Goal: Browse casually: Explore the website without a specific task or goal

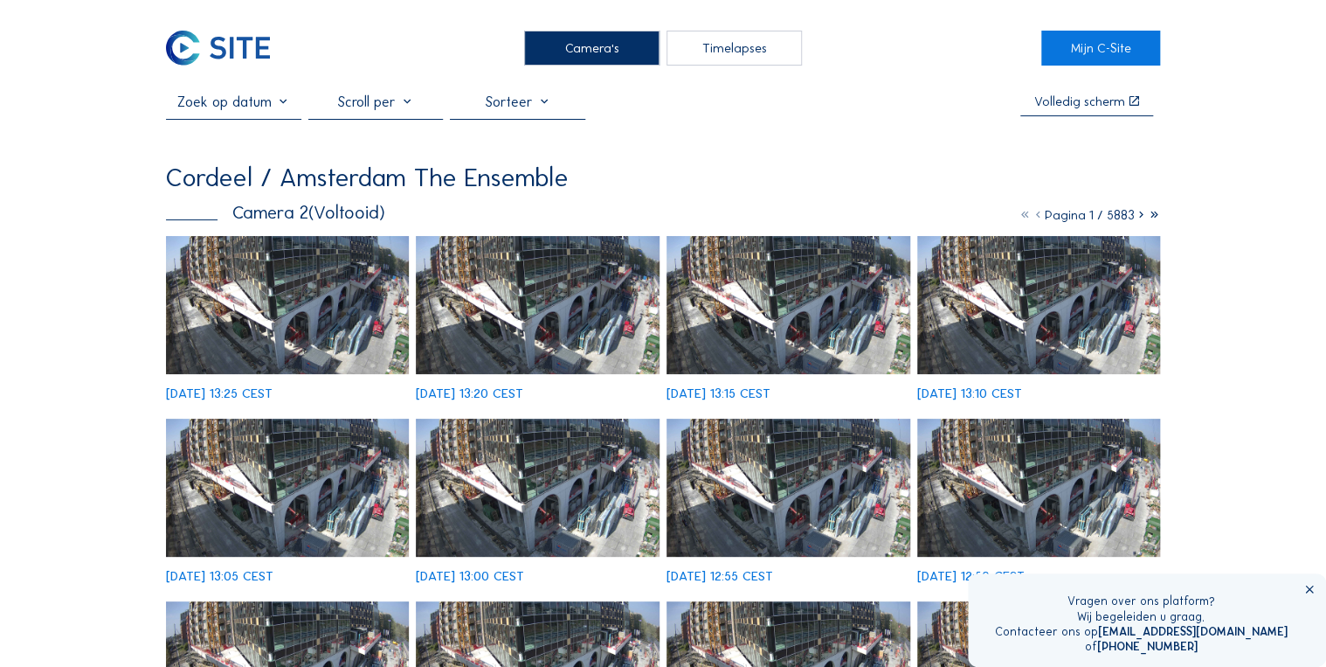
click at [599, 45] on div "Camera's" at bounding box center [591, 48] width 135 height 35
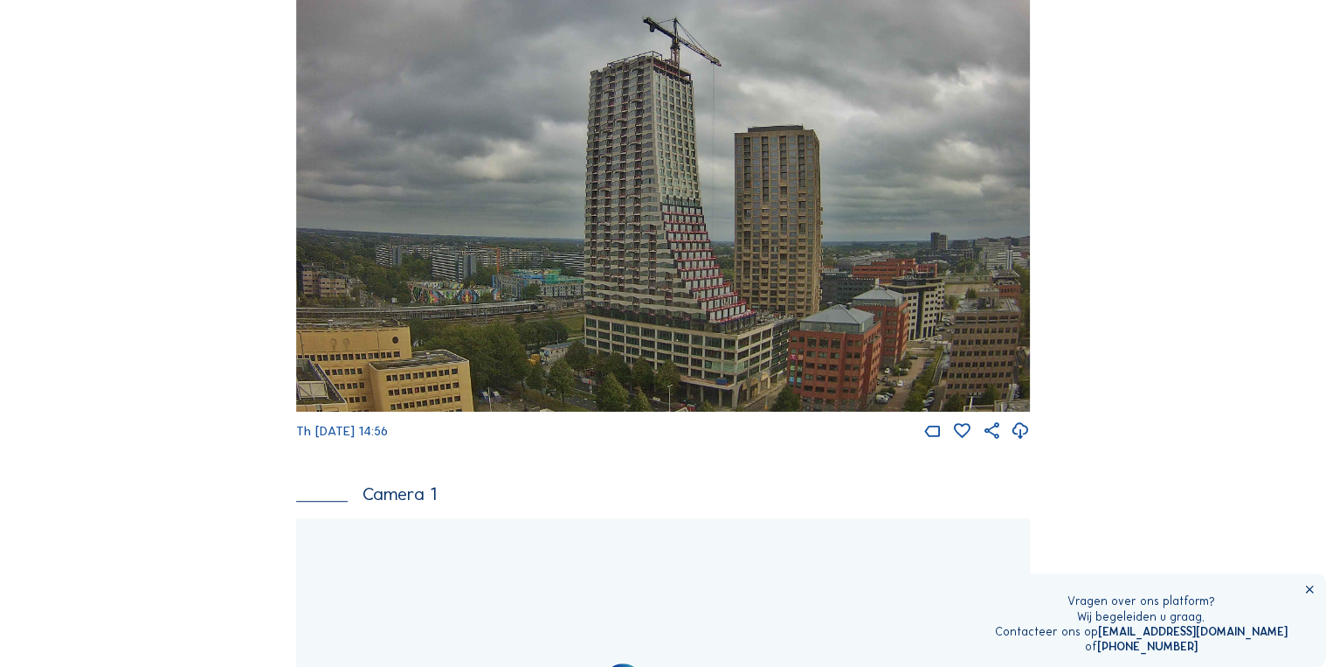
scroll to position [210, 0]
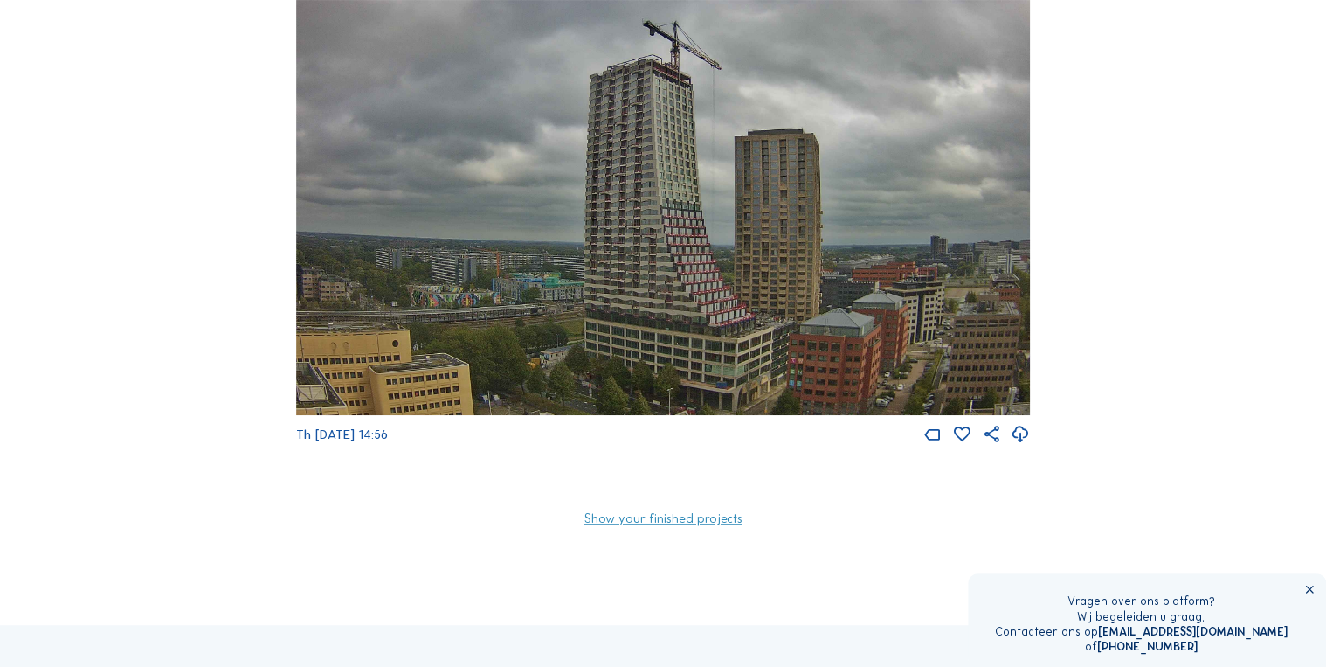
click at [585, 321] on img at bounding box center [662, 207] width 733 height 415
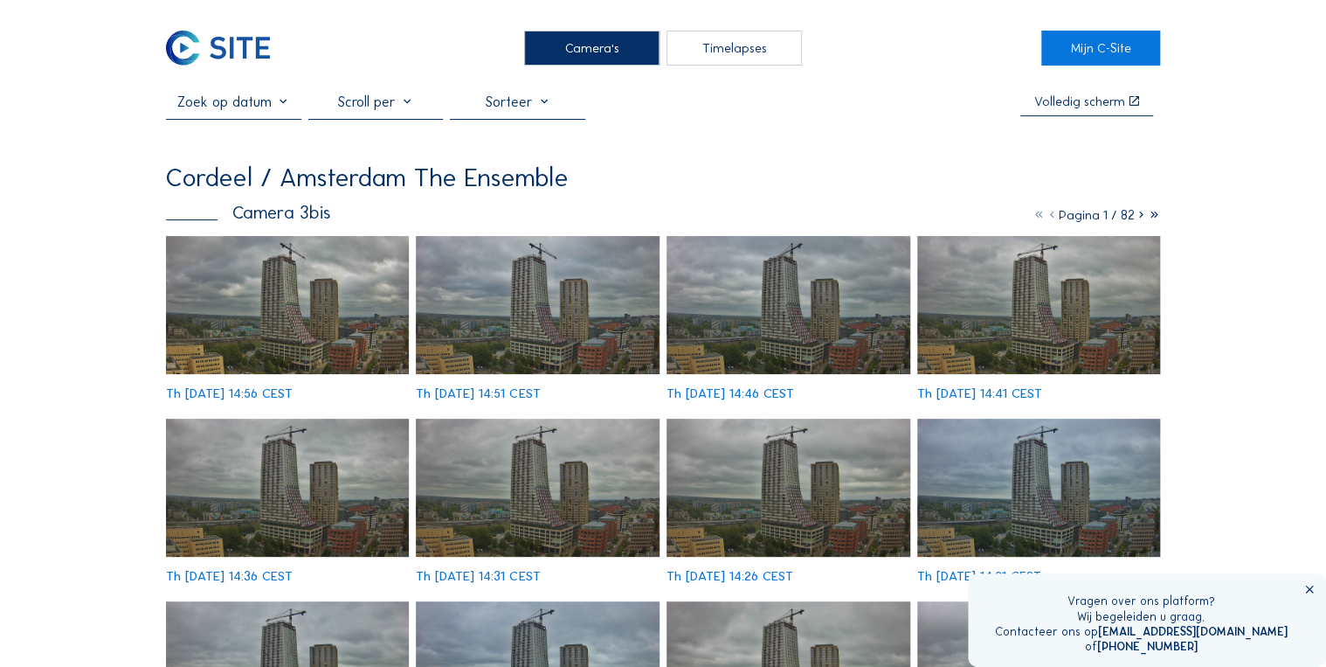
click at [315, 326] on img at bounding box center [288, 305] width 244 height 138
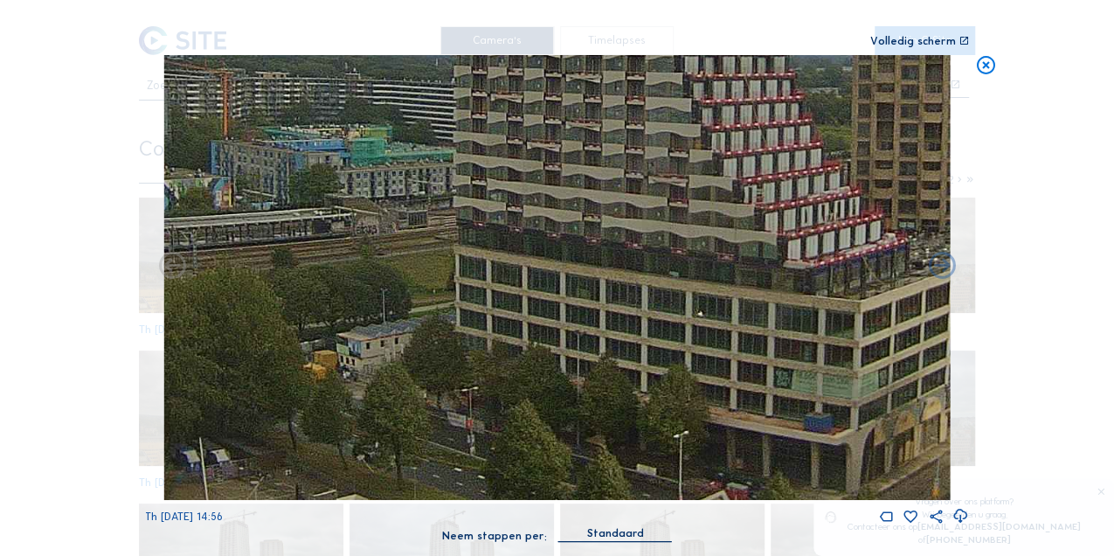
drag, startPoint x: 690, startPoint y: 460, endPoint x: 805, endPoint y: 273, distance: 220.4
click at [805, 273] on img at bounding box center [557, 277] width 786 height 445
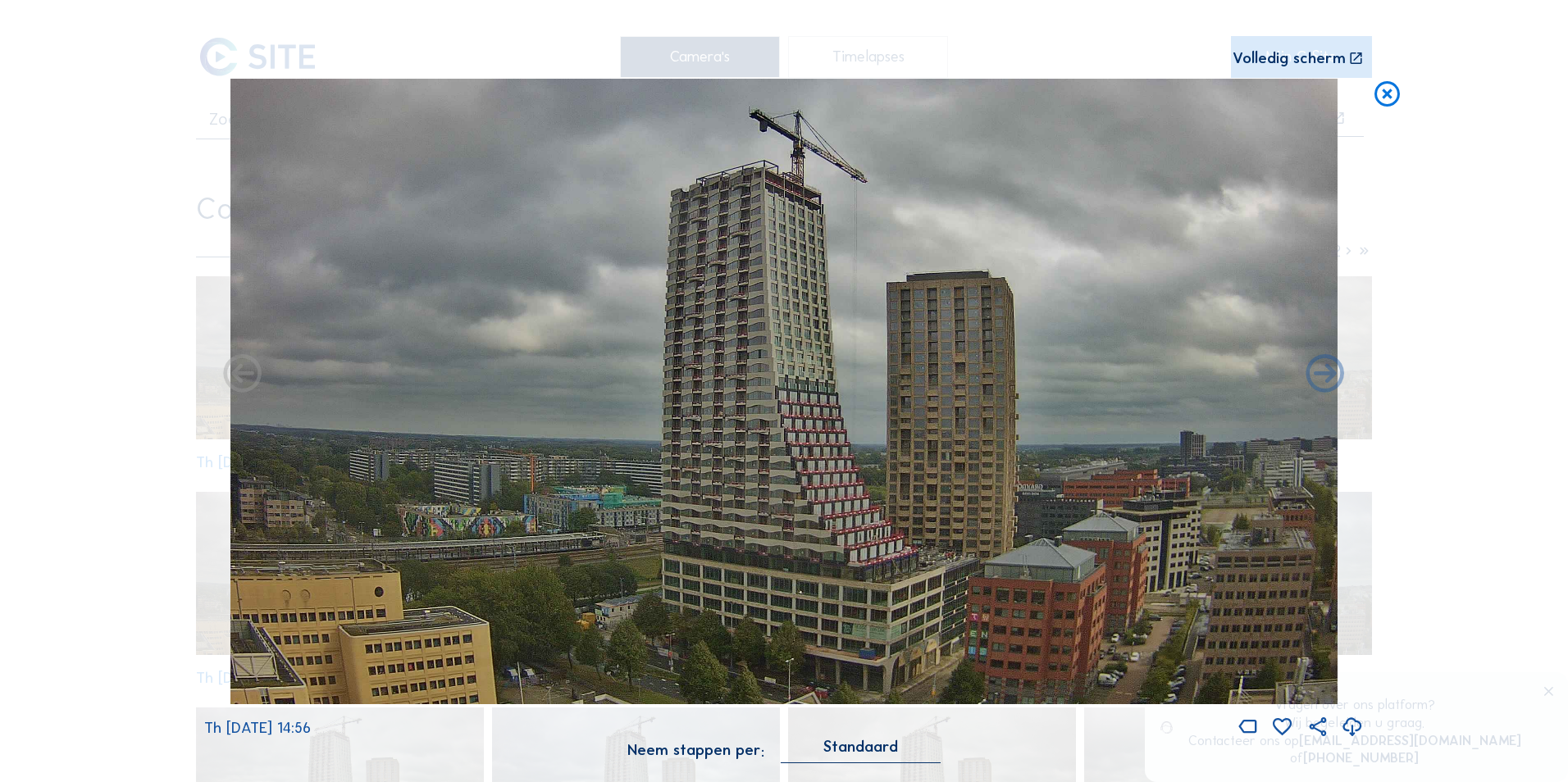
click at [1244, 313] on div "Scroll om door de tijd te reizen | Druk op de 'Alt'-[PERSON_NAME] + scroll om t…" at bounding box center [784, 391] width 1568 height 782
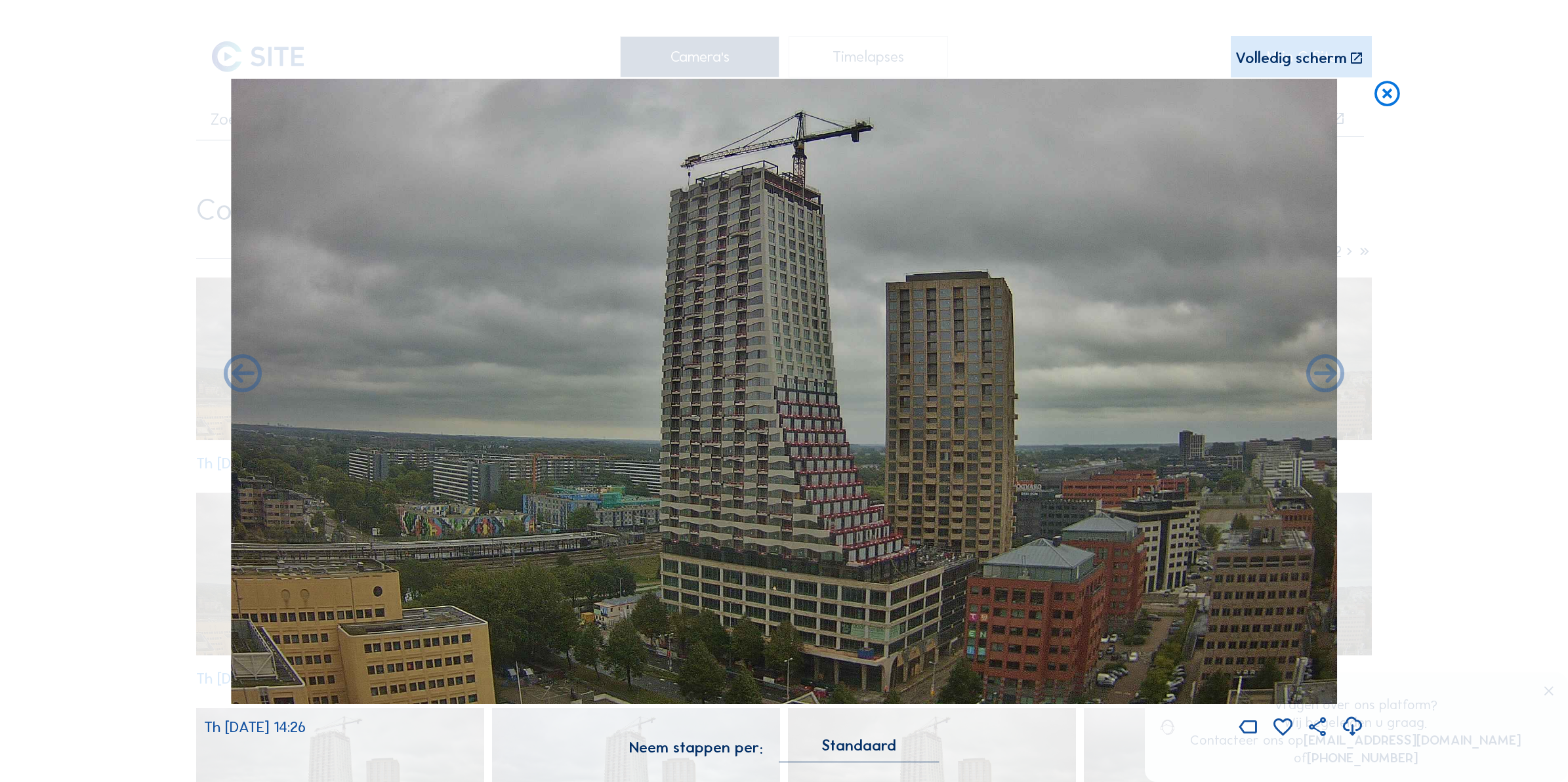
click at [995, 316] on div "Scroll om door de tijd te reizen | Druk op de 'Alt'-[PERSON_NAME] + scroll om t…" at bounding box center [784, 391] width 1568 height 782
